Goal: Information Seeking & Learning: Learn about a topic

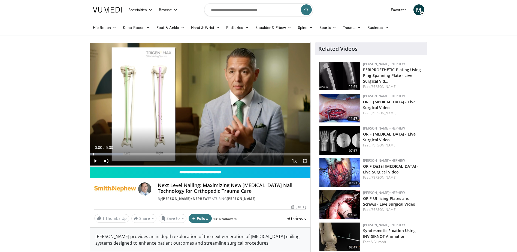
drag, startPoint x: 95, startPoint y: 155, endPoint x: 77, endPoint y: 154, distance: 17.7
drag, startPoint x: 94, startPoint y: 154, endPoint x: 60, endPoint y: 154, distance: 34.1
click at [94, 160] on span "Video Player" at bounding box center [95, 160] width 11 height 11
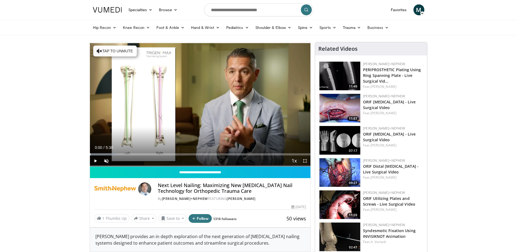
drag, startPoint x: 91, startPoint y: 153, endPoint x: 80, endPoint y: 153, distance: 11.2
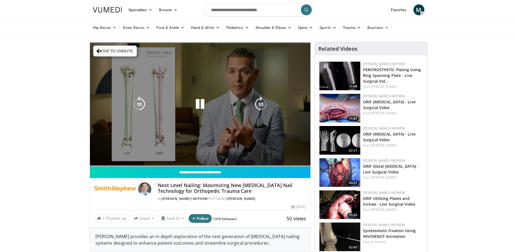
click at [94, 160] on video-js "**********" at bounding box center [200, 104] width 221 height 124
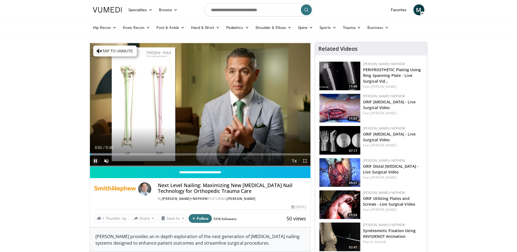
click at [93, 162] on span "Video Player" at bounding box center [95, 160] width 11 height 11
drag, startPoint x: 91, startPoint y: 153, endPoint x: 83, endPoint y: 153, distance: 7.9
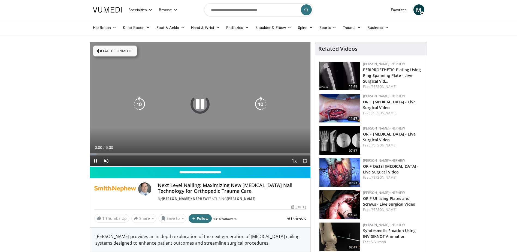
click at [177, 81] on div "10 seconds Tap to unmute" at bounding box center [200, 104] width 221 height 124
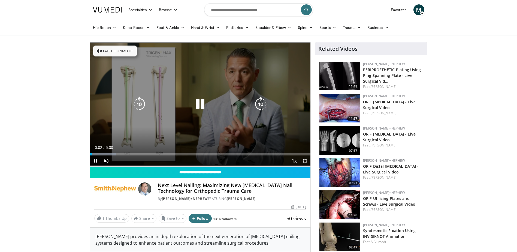
click at [203, 104] on icon "Video Player" at bounding box center [199, 103] width 15 height 15
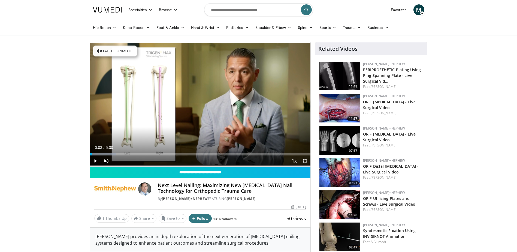
click at [142, 191] on img at bounding box center [144, 188] width 13 height 13
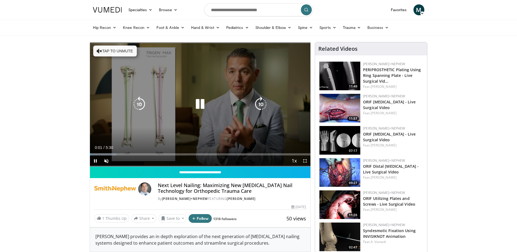
click at [201, 105] on icon "Video Player" at bounding box center [199, 103] width 15 height 15
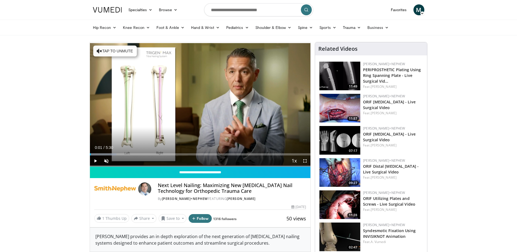
click at [120, 189] on img at bounding box center [115, 188] width 42 height 13
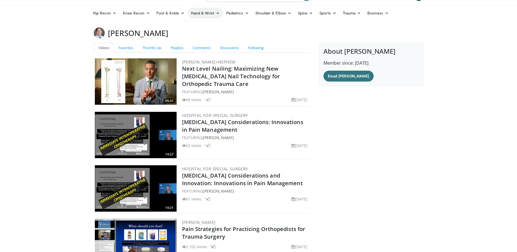
scroll to position [27, 0]
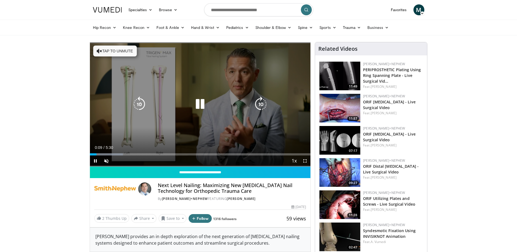
click at [195, 107] on icon "Video Player" at bounding box center [199, 103] width 15 height 15
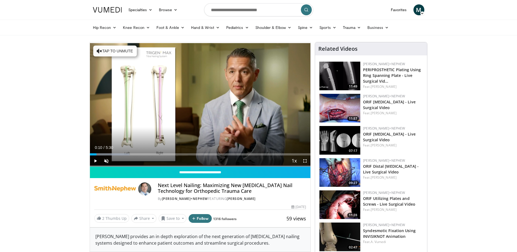
click at [234, 12] on input "Search topics, interventions" at bounding box center [258, 9] width 109 height 13
type input "**********"
click at [305, 10] on icon "submit" at bounding box center [306, 10] width 4 height 4
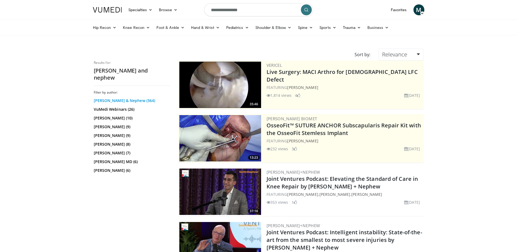
click at [117, 98] on link "Smith & Nephew (364)" at bounding box center [131, 100] width 75 height 5
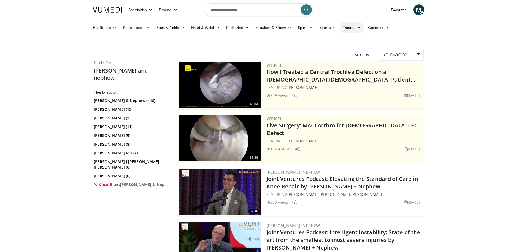
click at [361, 27] on link "Trauma" at bounding box center [351, 27] width 25 height 11
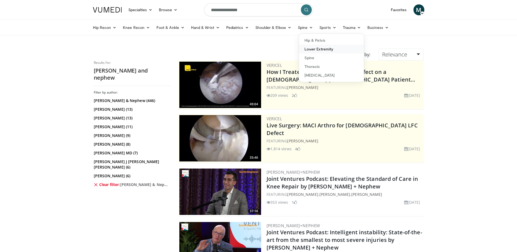
click at [319, 51] on link "Lower Extremity" at bounding box center [331, 49] width 65 height 9
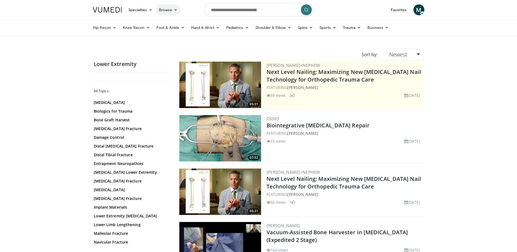
click at [165, 11] on link "Browse" at bounding box center [168, 9] width 25 height 11
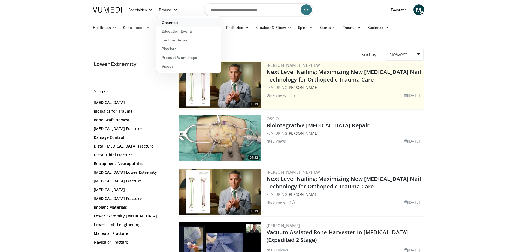
click at [170, 21] on link "Channels" at bounding box center [188, 22] width 65 height 9
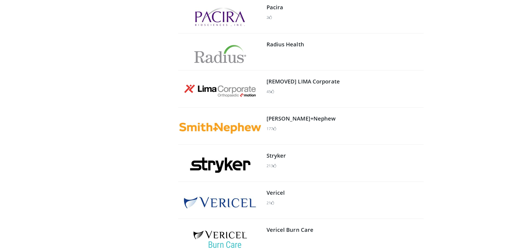
scroll to position [681, 0]
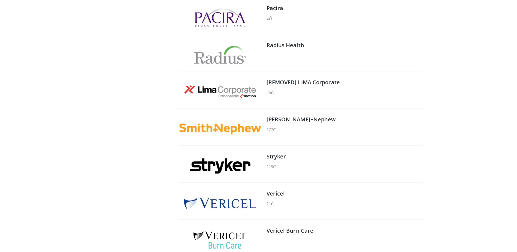
click at [228, 130] on img at bounding box center [220, 128] width 82 height 11
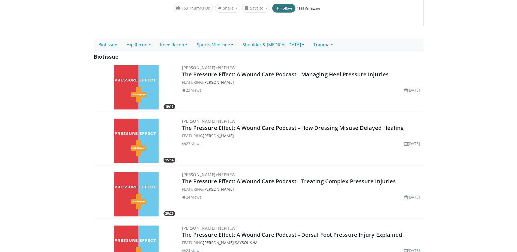
scroll to position [82, 0]
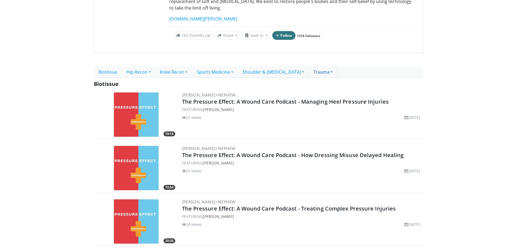
click at [331, 66] on link "Trauma" at bounding box center [323, 71] width 29 height 11
click at [339, 89] on link "Plates & Screws" at bounding box center [352, 93] width 86 height 9
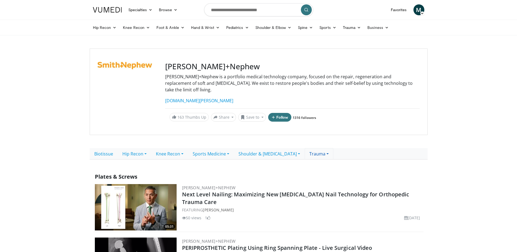
click at [314, 148] on link "Trauma" at bounding box center [319, 153] width 29 height 11
click at [328, 162] on link "[MEDICAL_DATA]" at bounding box center [348, 166] width 86 height 9
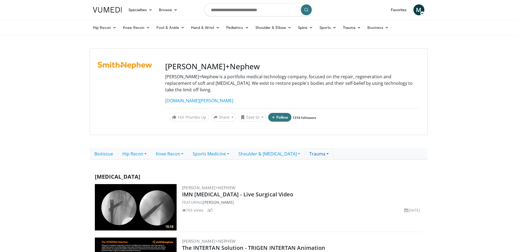
click at [314, 150] on link "Trauma" at bounding box center [319, 153] width 29 height 11
click at [344, 170] on link "Plates & Screws" at bounding box center [348, 174] width 86 height 9
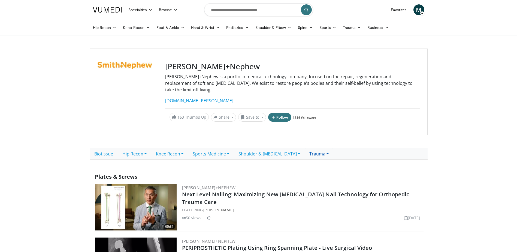
click at [330, 150] on link "Trauma" at bounding box center [319, 153] width 29 height 11
